Goal: Task Accomplishment & Management: Complete application form

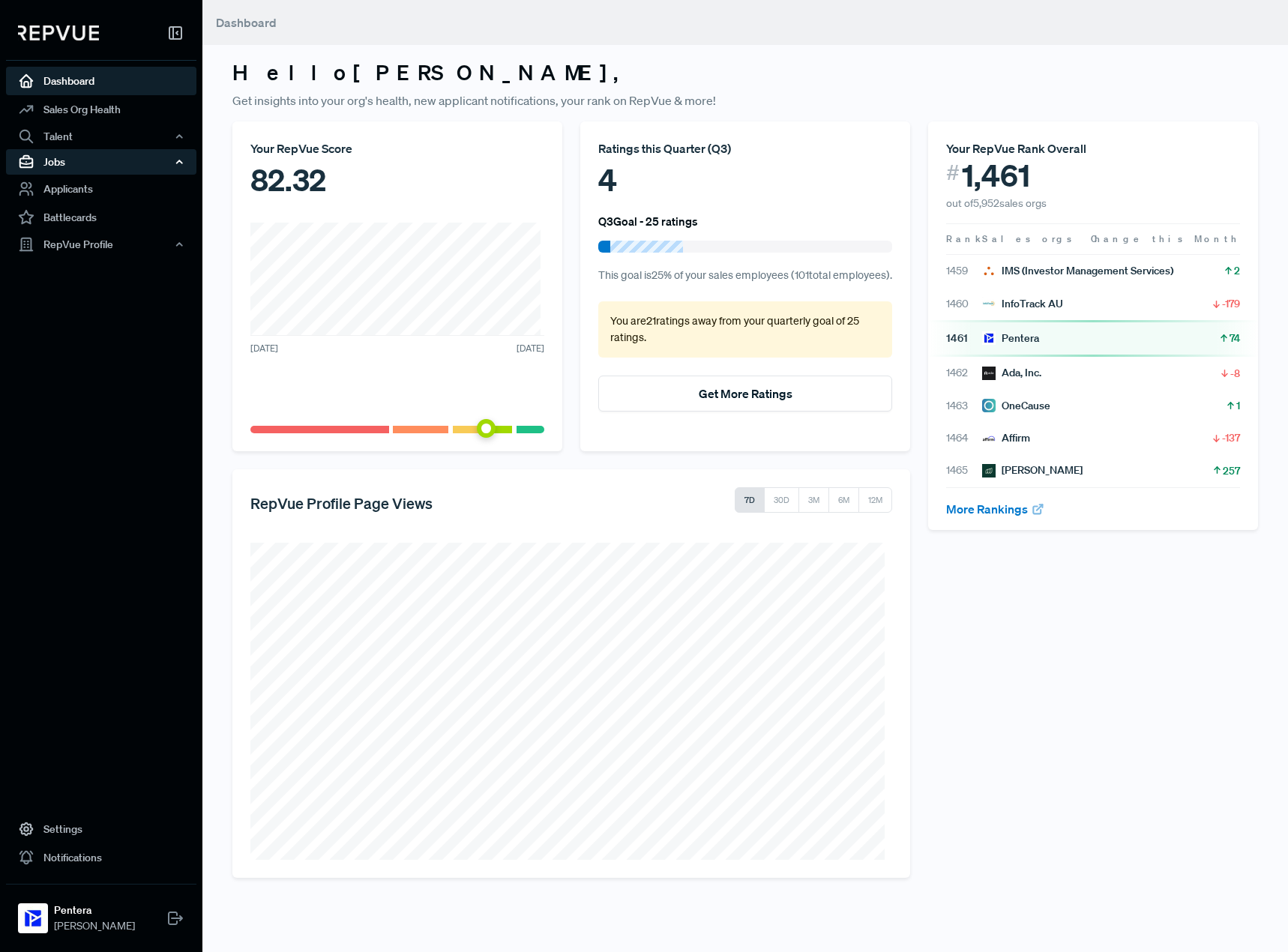
click at [101, 163] on div "Jobs" at bounding box center [101, 161] width 190 height 26
click at [85, 194] on link "Job Listings" at bounding box center [121, 190] width 190 height 24
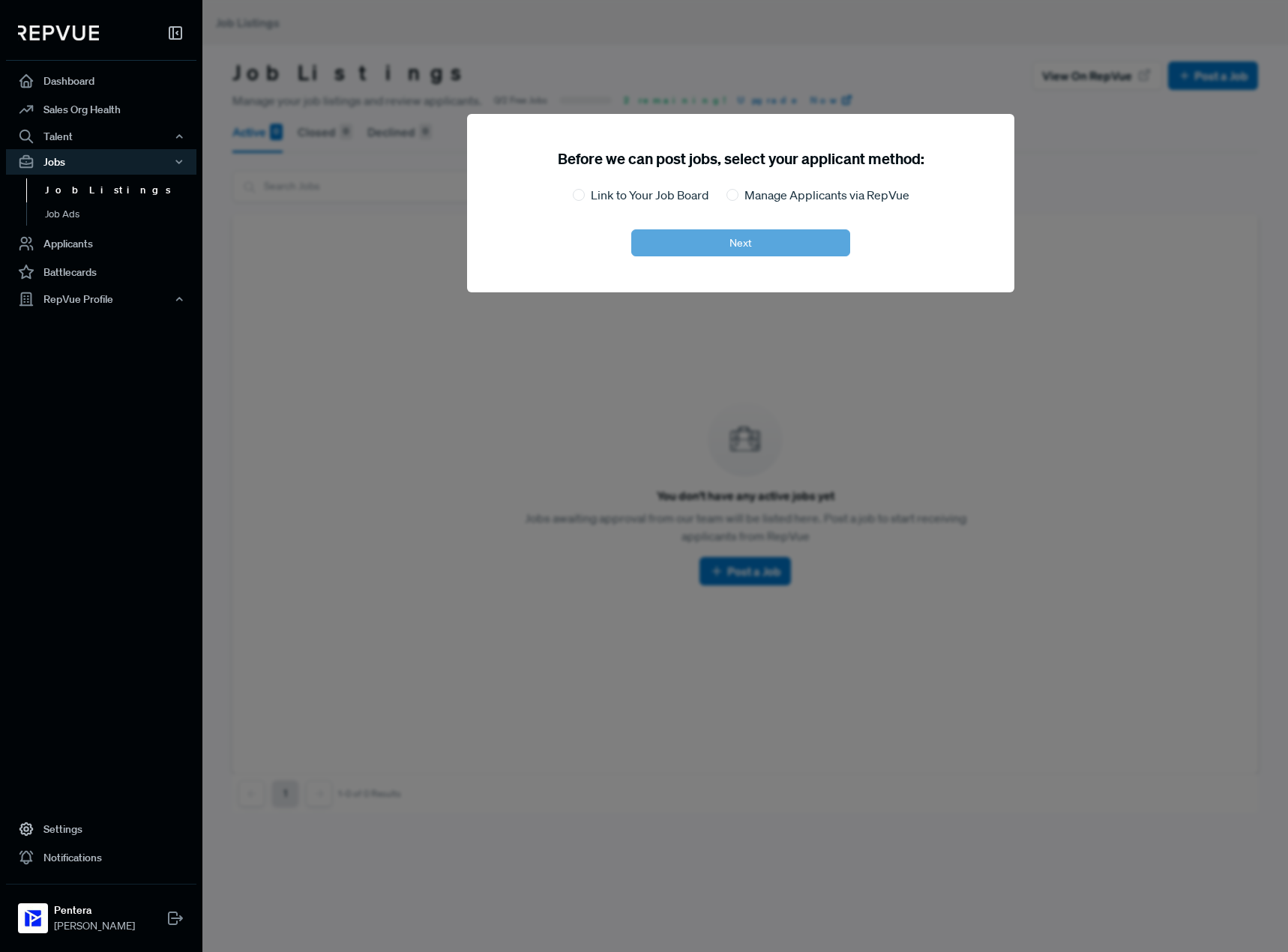
click at [625, 199] on label "Link to Your Job Board" at bounding box center [650, 194] width 118 height 18
click at [585, 199] on input "Link to Your Job Board" at bounding box center [579, 194] width 12 height 12
radio input "true"
click at [707, 250] on button "Next" at bounding box center [740, 243] width 219 height 27
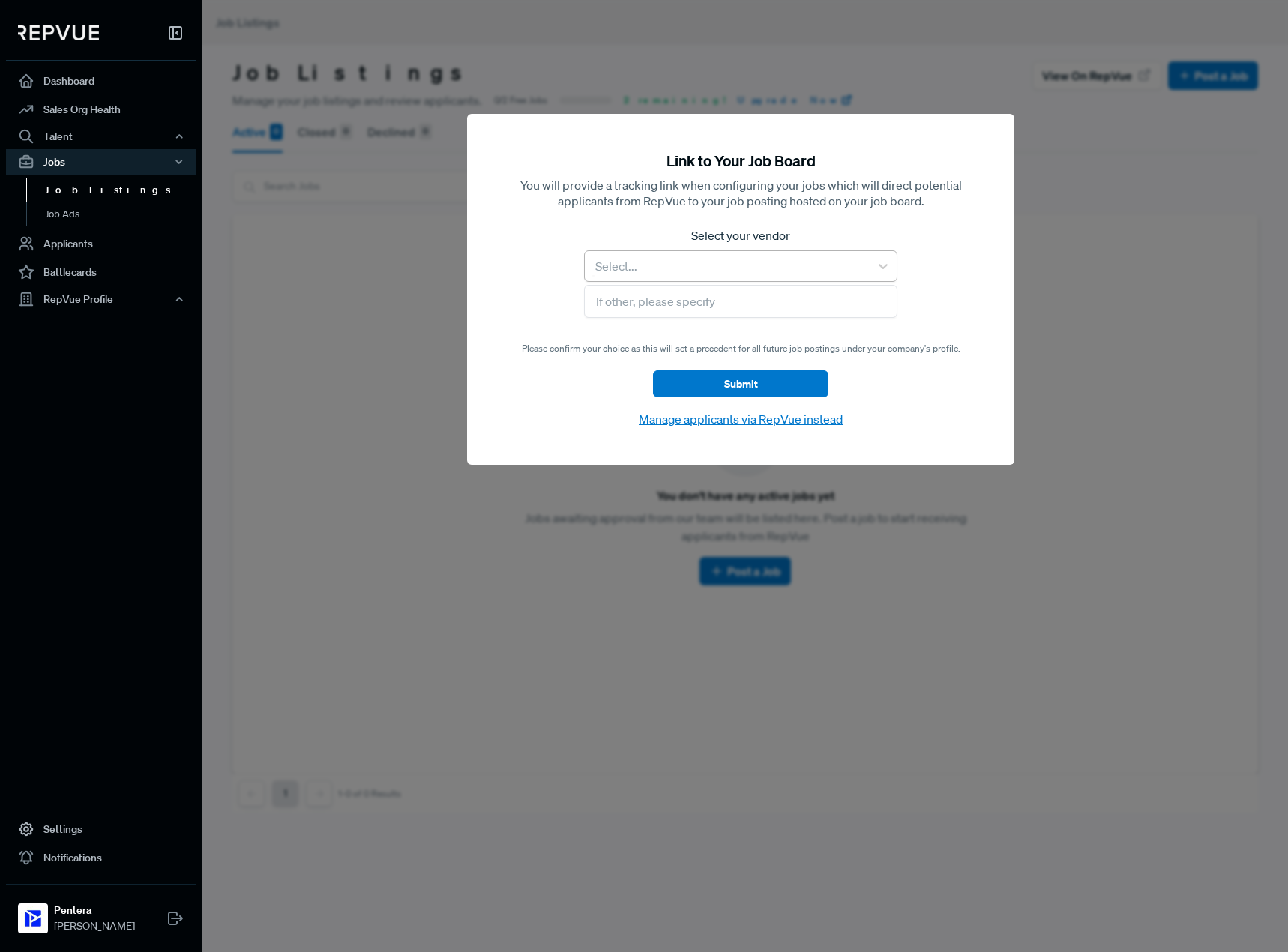
click at [703, 272] on div at bounding box center [727, 266] width 270 height 21
type input "s"
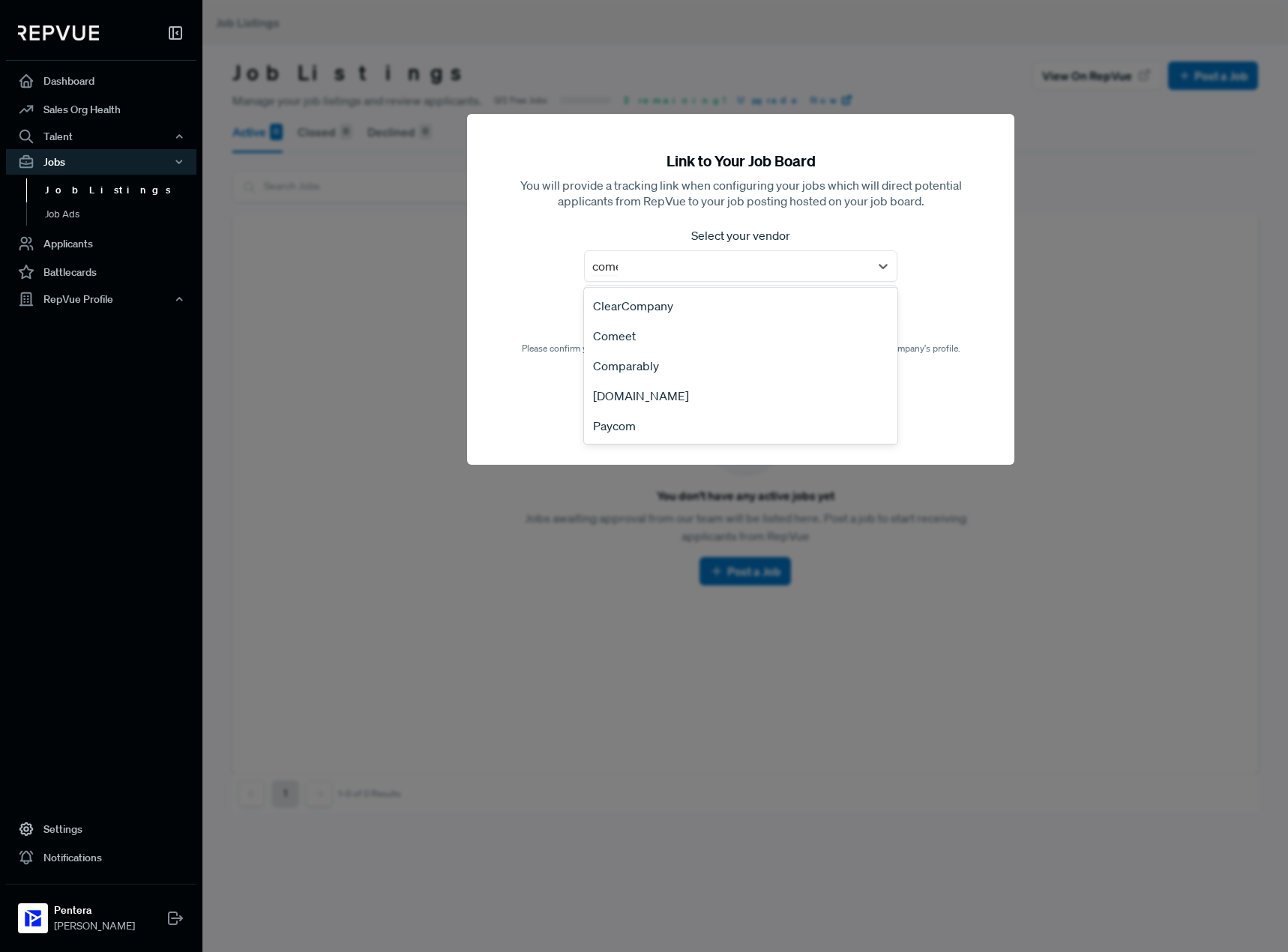
type input "comee"
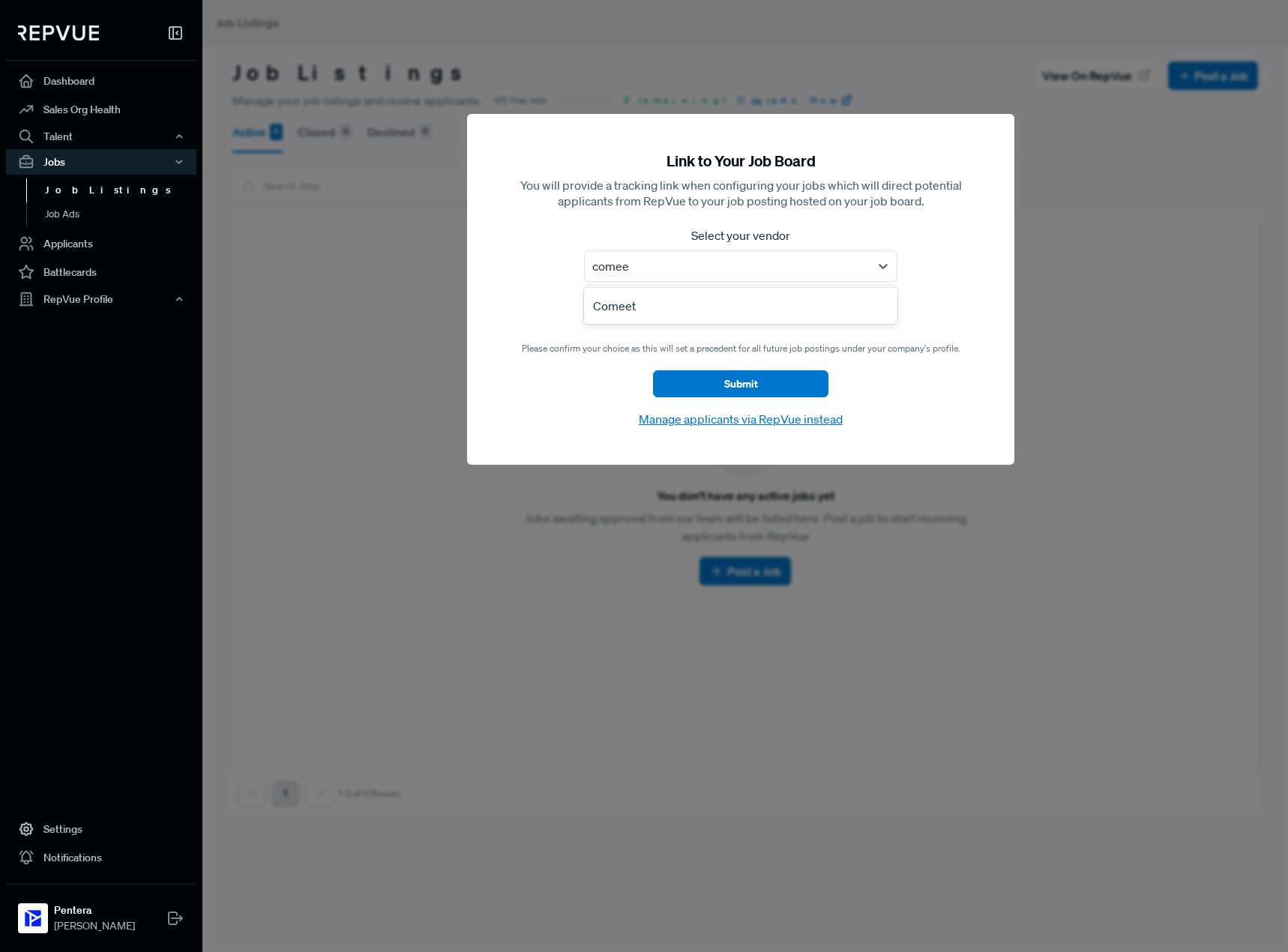
click at [659, 302] on div "Comeet" at bounding box center [741, 306] width 314 height 30
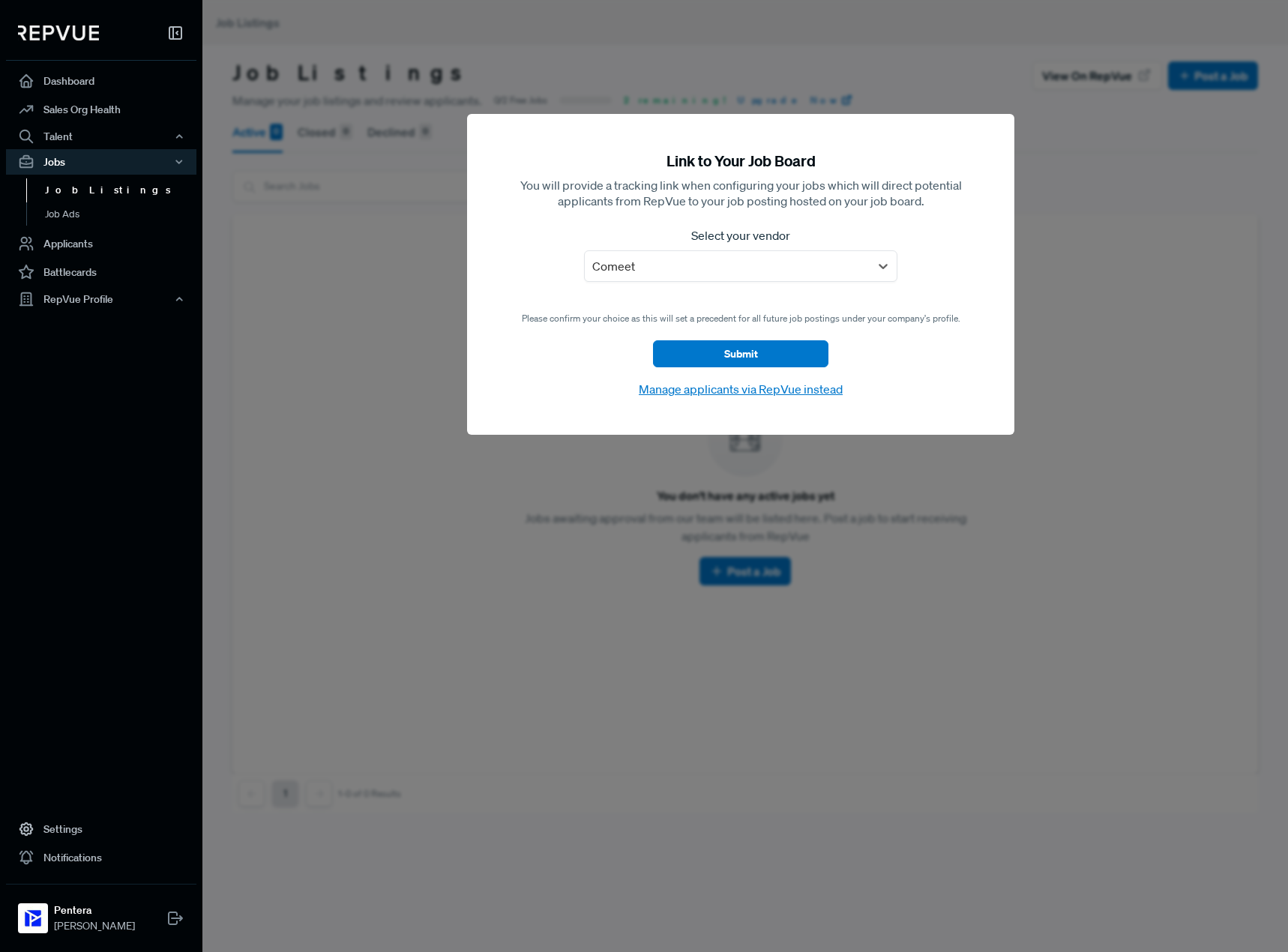
click at [691, 337] on div "Please confirm your choice as this will set a precedent for all future job post…" at bounding box center [742, 355] width 439 height 87
click at [693, 353] on button "Submit" at bounding box center [741, 353] width 176 height 27
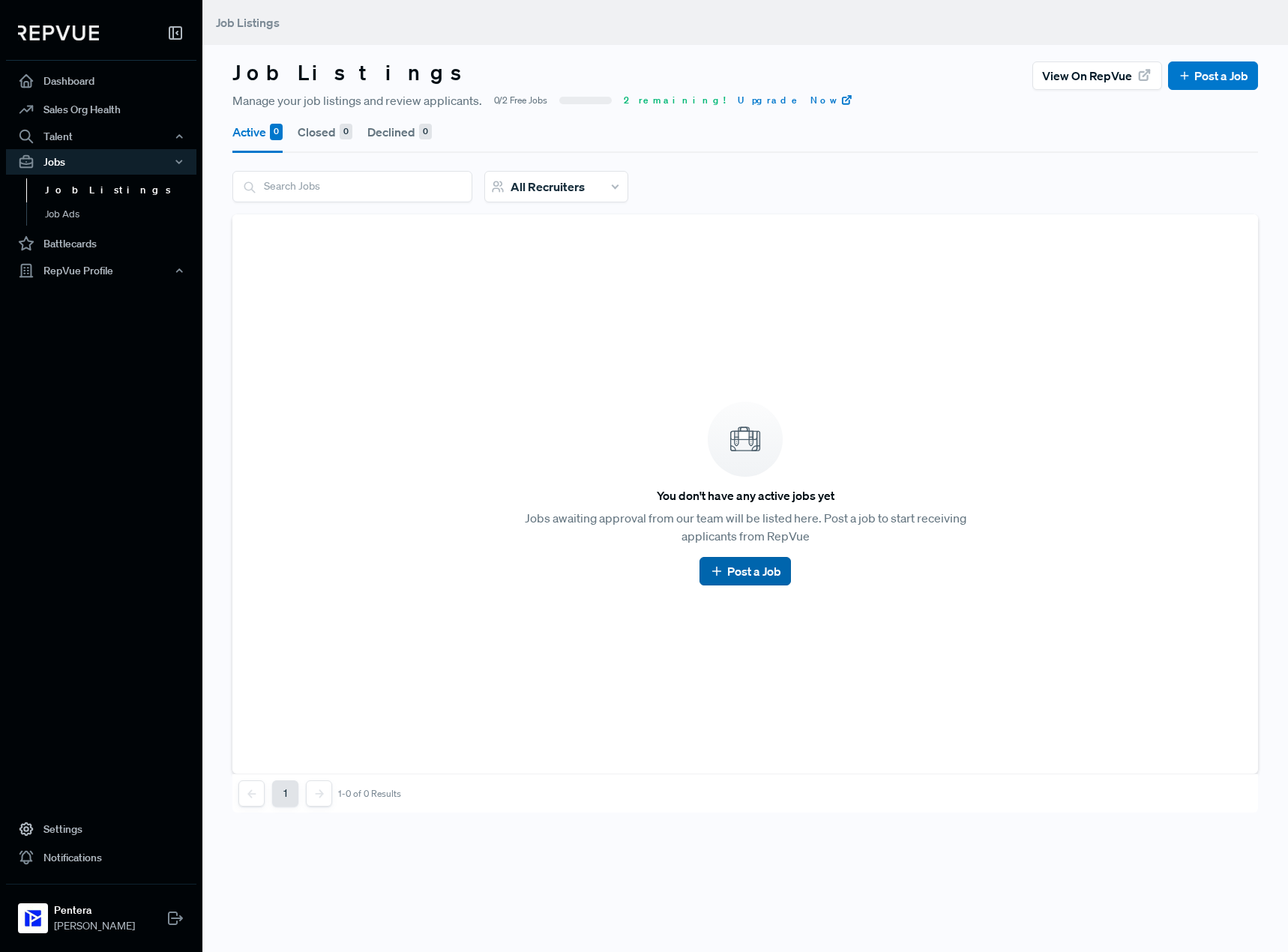
click at [717, 574] on icon at bounding box center [717, 570] width 15 height 15
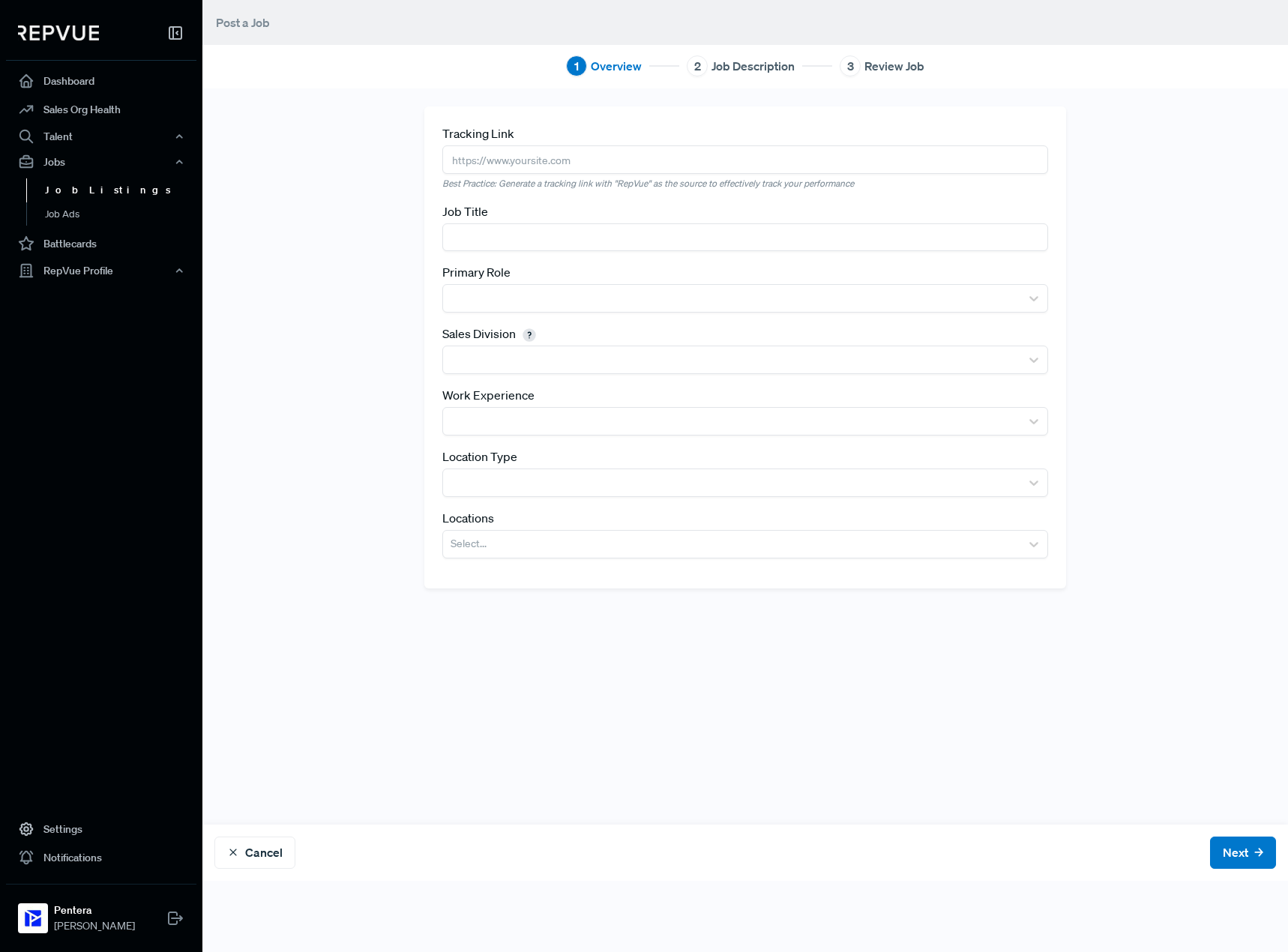
click at [76, 190] on link "Job Listings" at bounding box center [121, 190] width 190 height 24
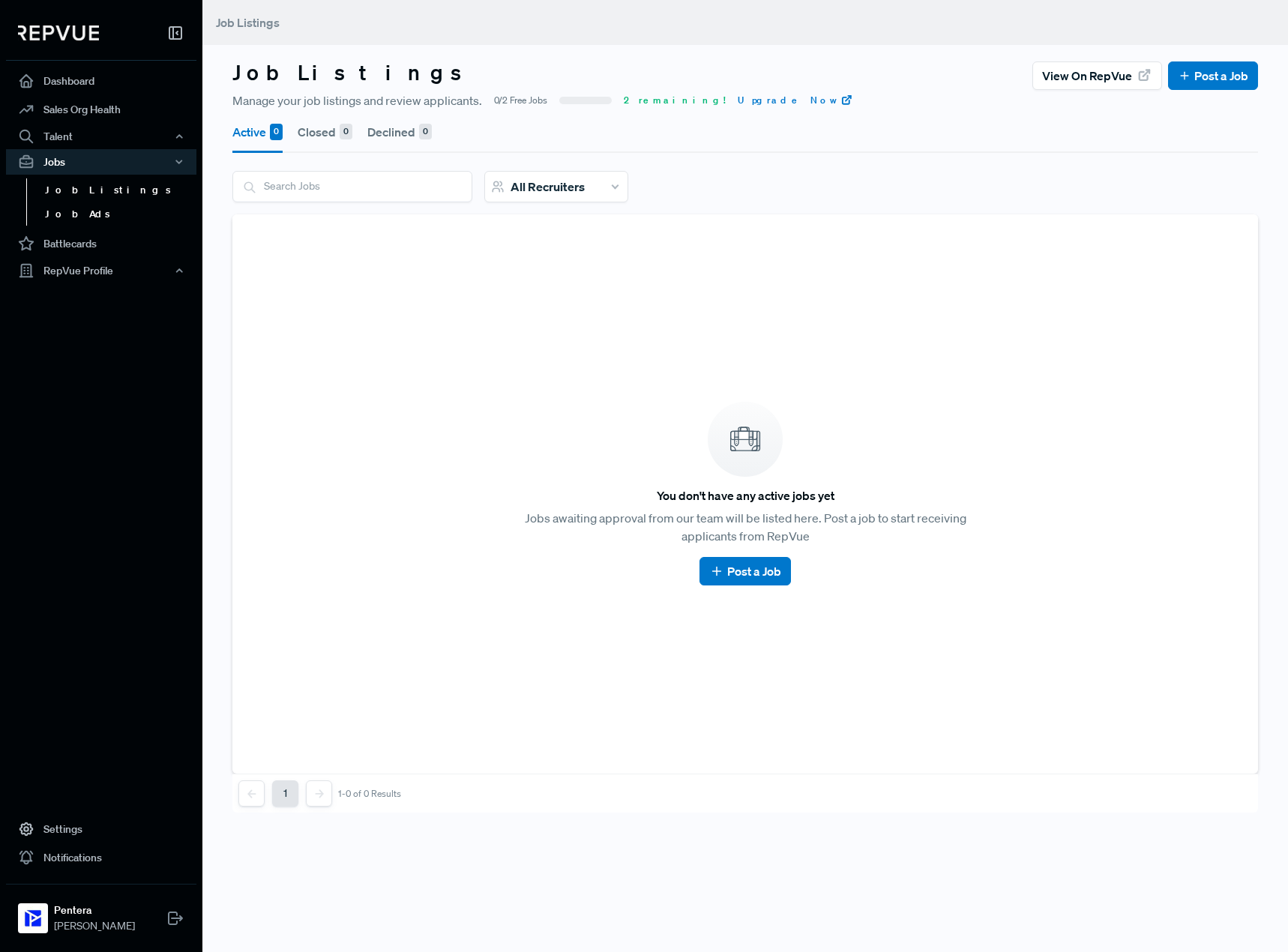
click at [61, 220] on link "Job Ads" at bounding box center [121, 214] width 190 height 24
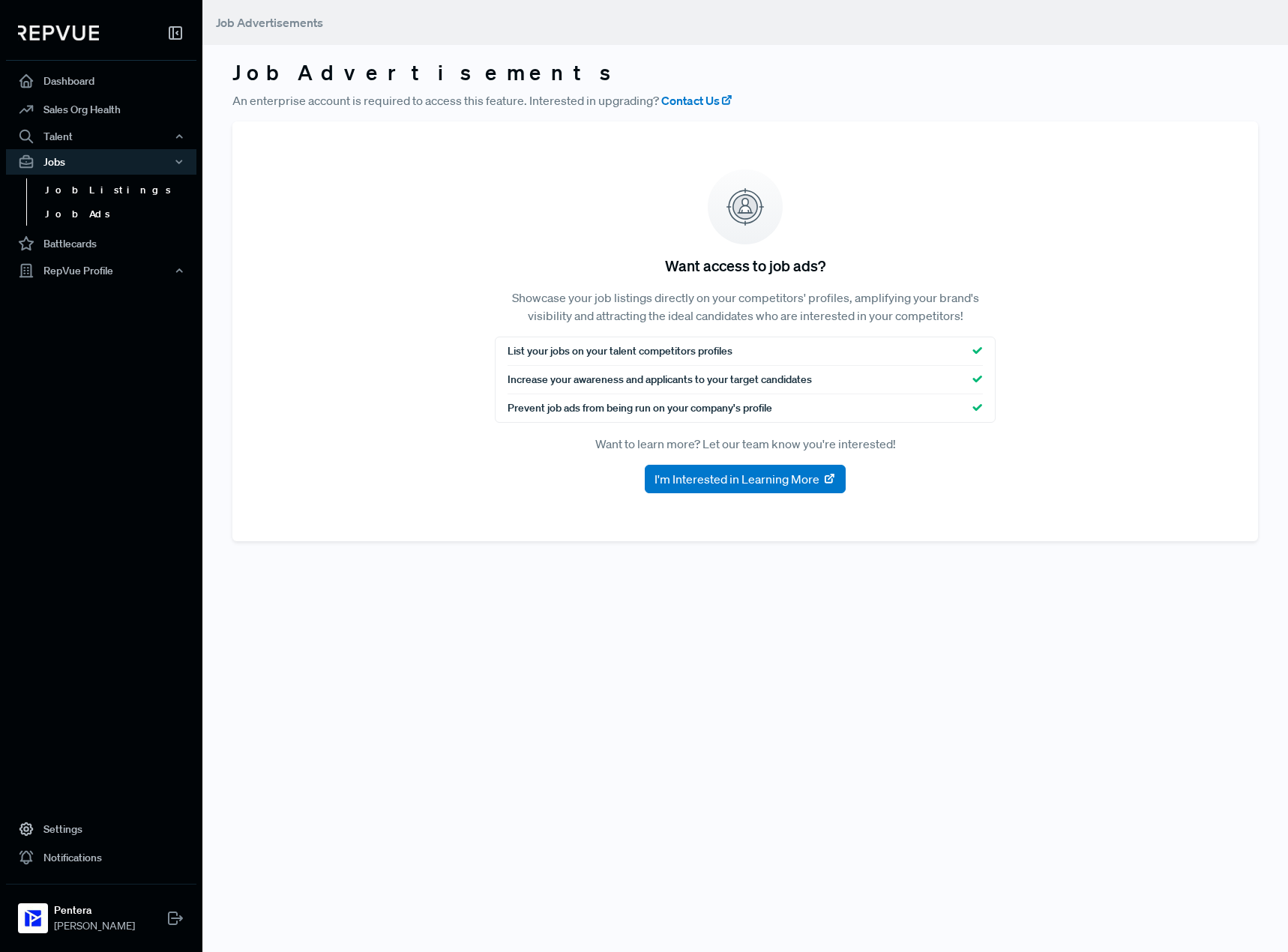
click at [74, 193] on link "Job Listings" at bounding box center [121, 190] width 190 height 24
